Goal: Communication & Community: Answer question/provide support

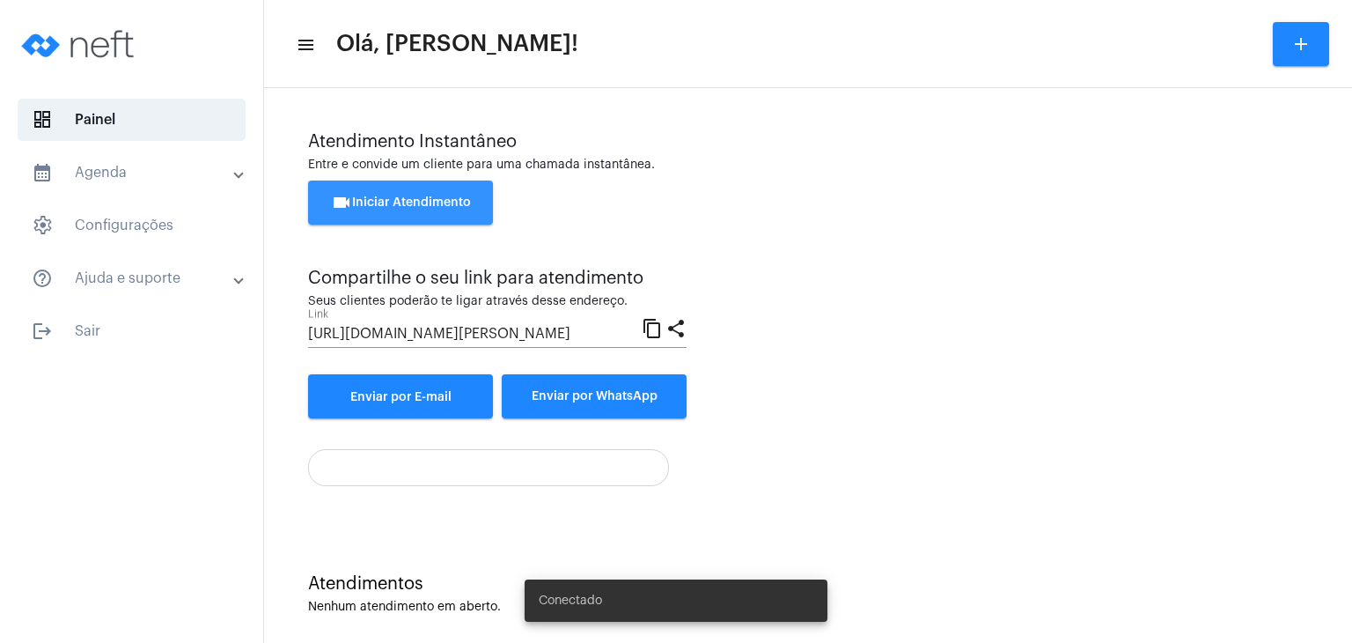
click at [415, 200] on span "videocam Iniciar Atendimento" at bounding box center [401, 202] width 140 height 12
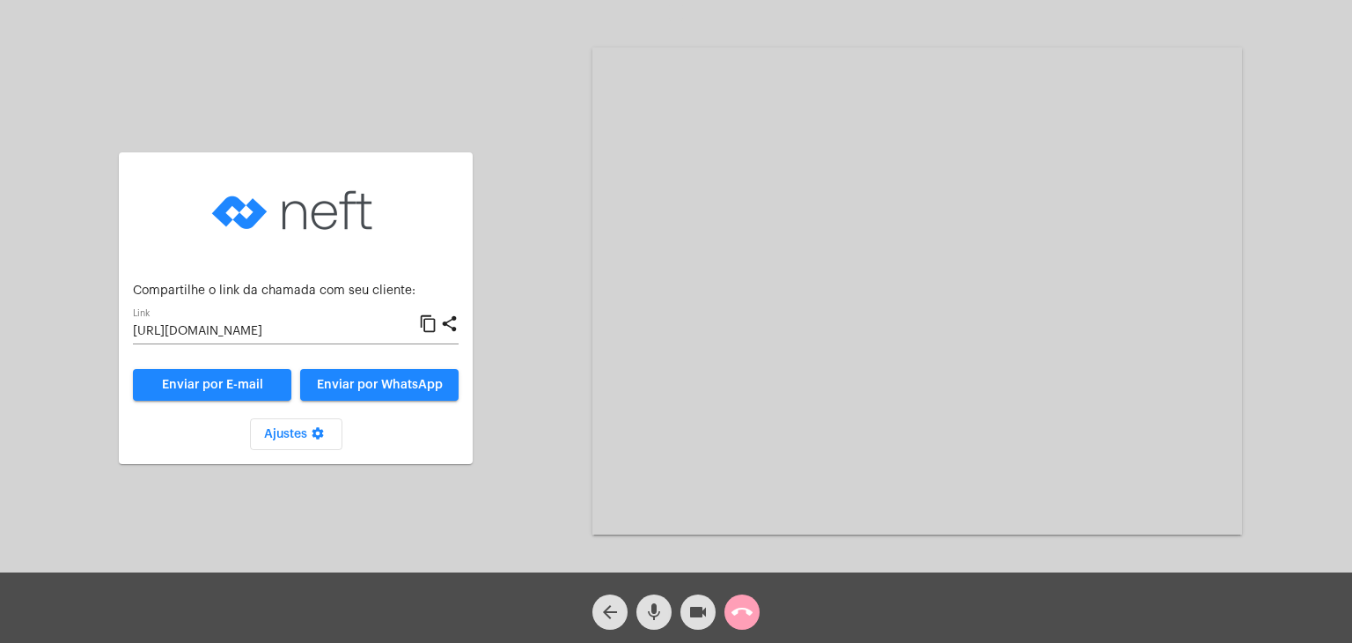
click at [750, 595] on span "call_end" at bounding box center [742, 611] width 21 height 35
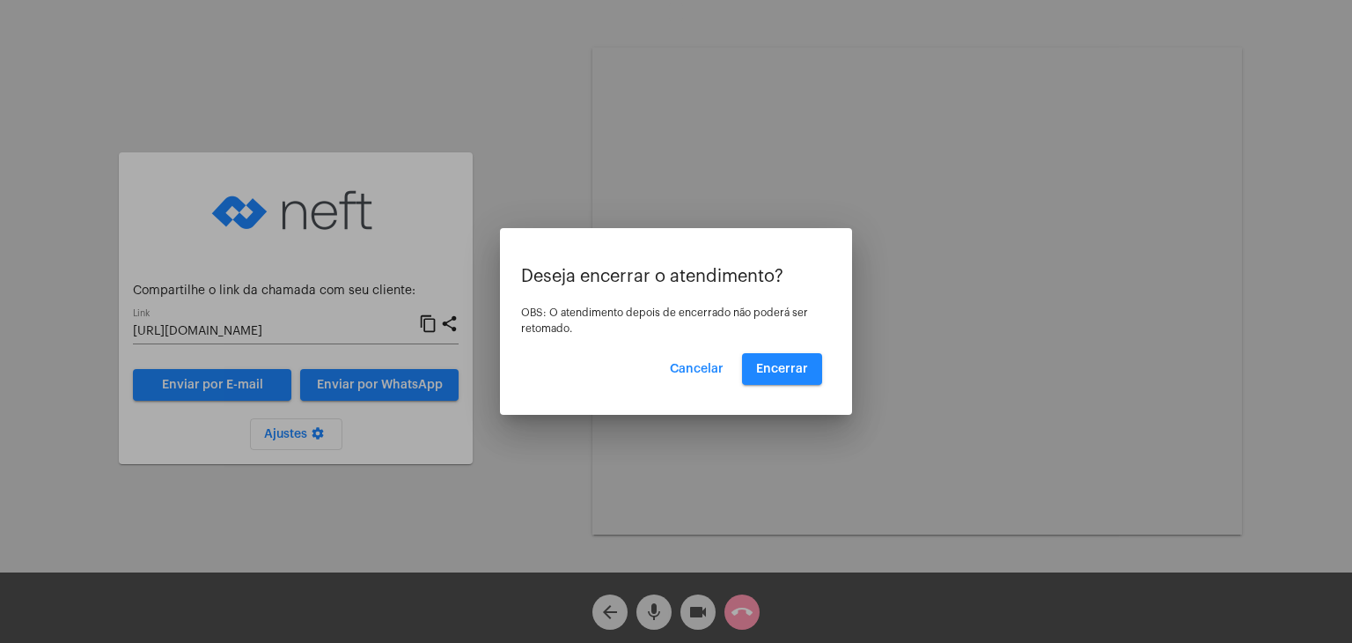
click at [796, 401] on mat-dialog-container "Deseja encerrar o atendimento? OBS: O atendimento depois de encerrado não poder…" at bounding box center [676, 321] width 352 height 187
click at [780, 356] on button "Encerrar" at bounding box center [782, 369] width 80 height 32
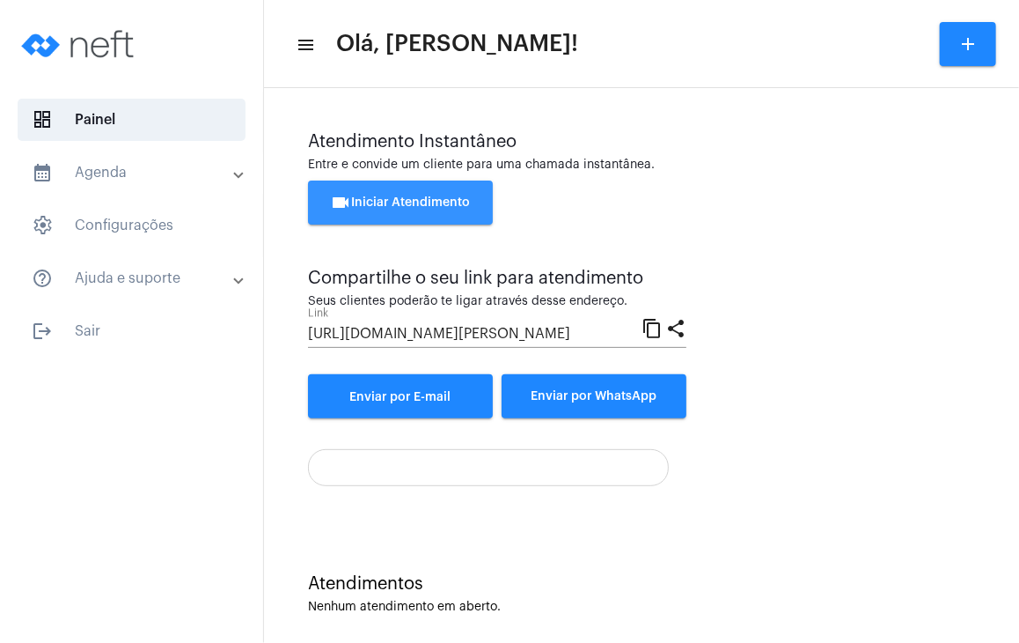
click at [447, 210] on button "videocam Iniciar Atendimento" at bounding box center [400, 202] width 185 height 44
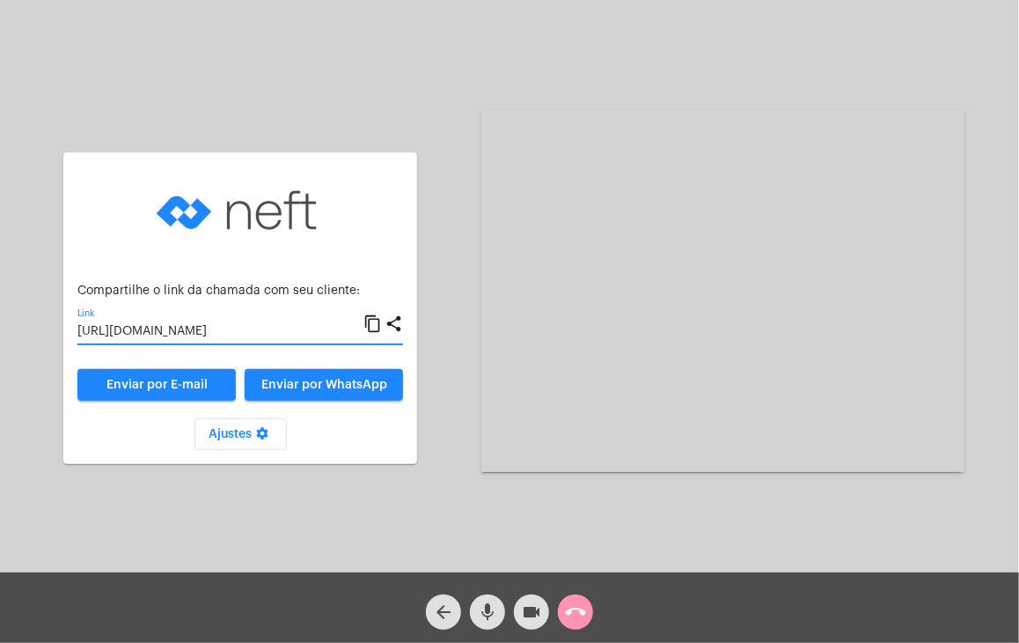
click at [228, 335] on input "[URL][DOMAIN_NAME]" at bounding box center [220, 332] width 286 height 14
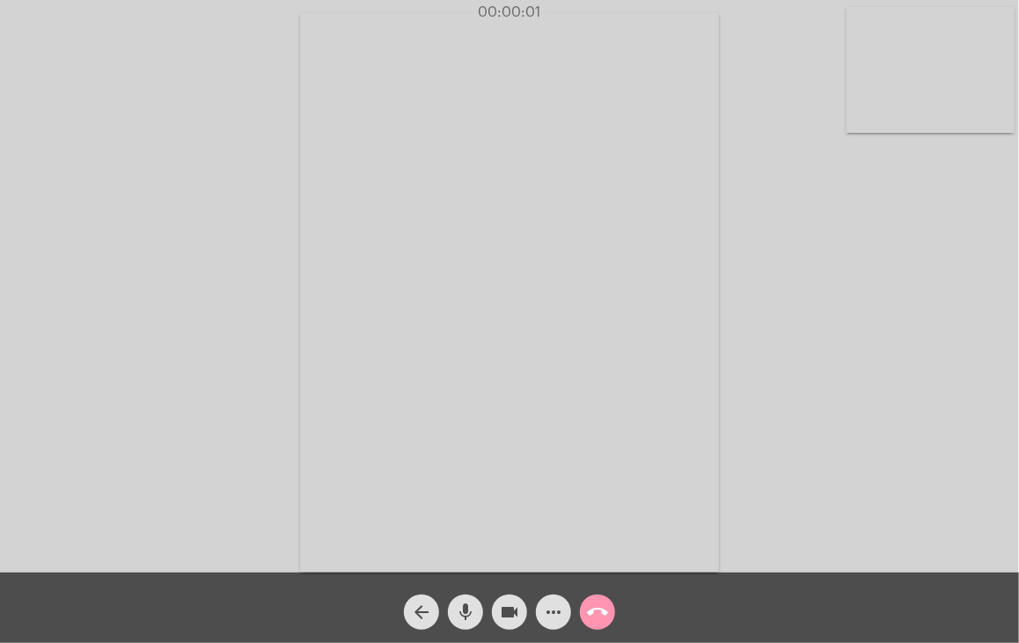
click at [891, 71] on video at bounding box center [931, 70] width 168 height 126
click at [616, 230] on video at bounding box center [631, 290] width 627 height 470
click at [964, 563] on div "Acessando Câmera e Microfone..." at bounding box center [738, 291] width 483 height 568
